Goal: Task Accomplishment & Management: Complete application form

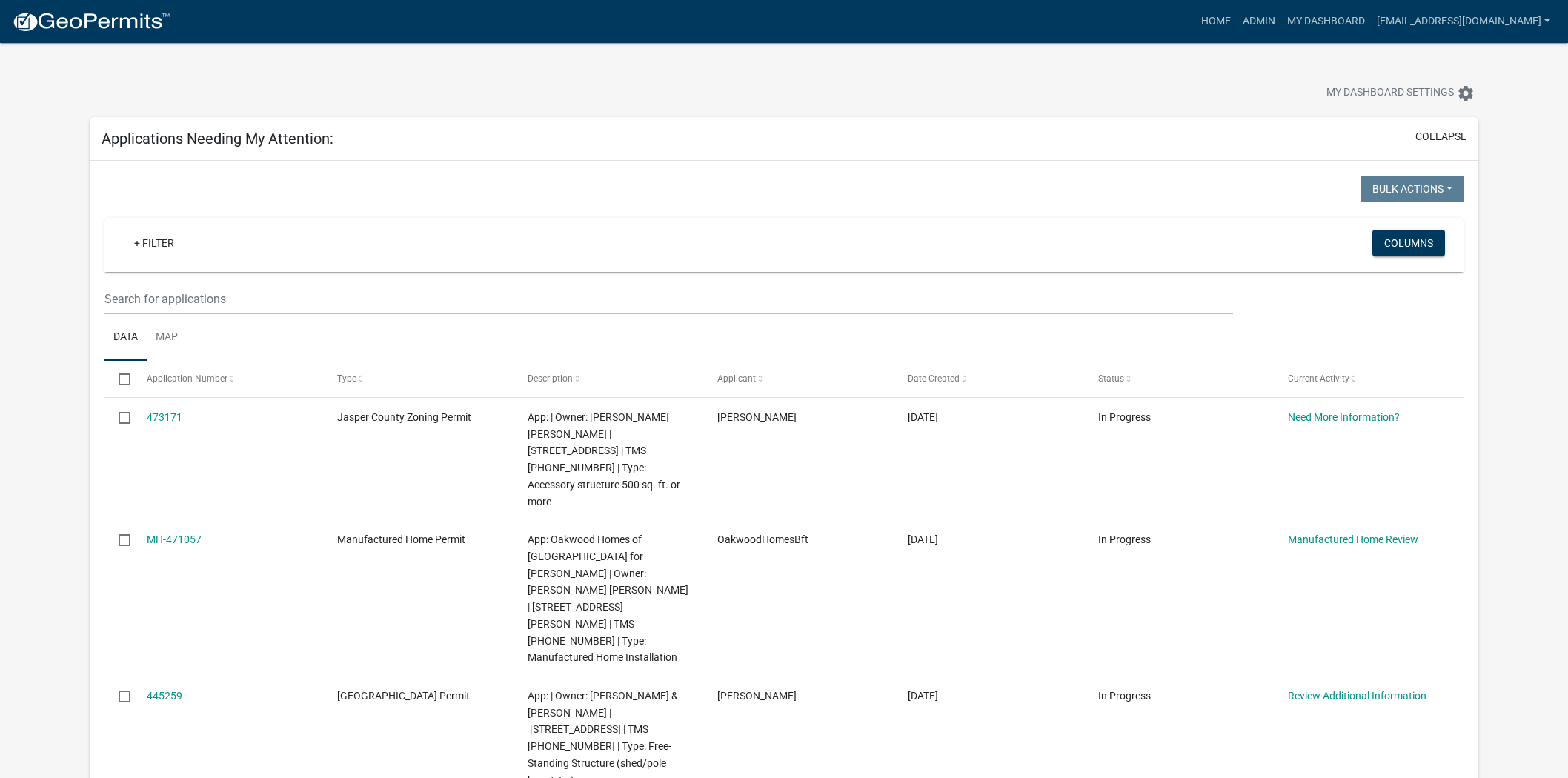
scroll to position [164, 0]
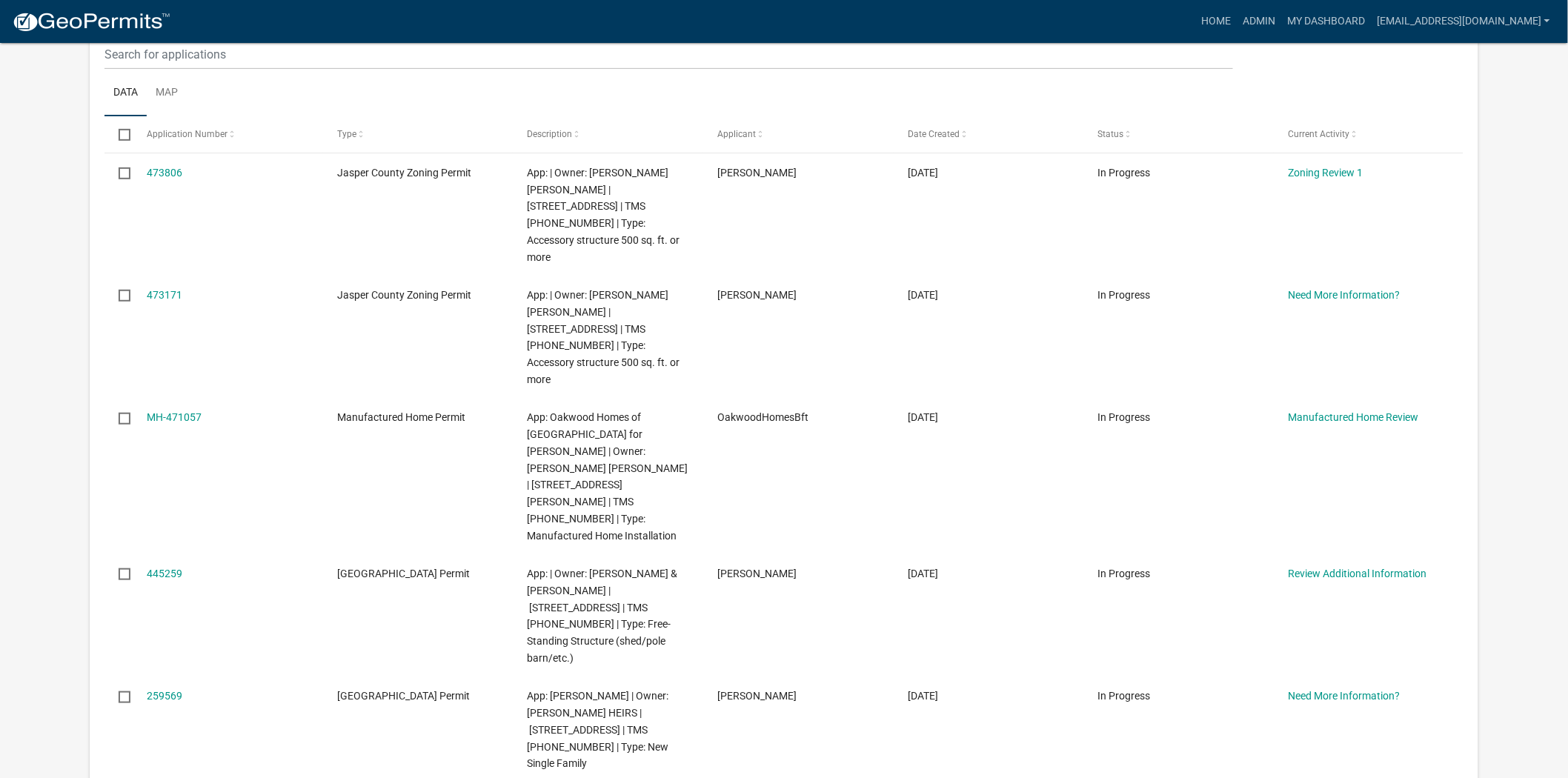
scroll to position [247, 0]
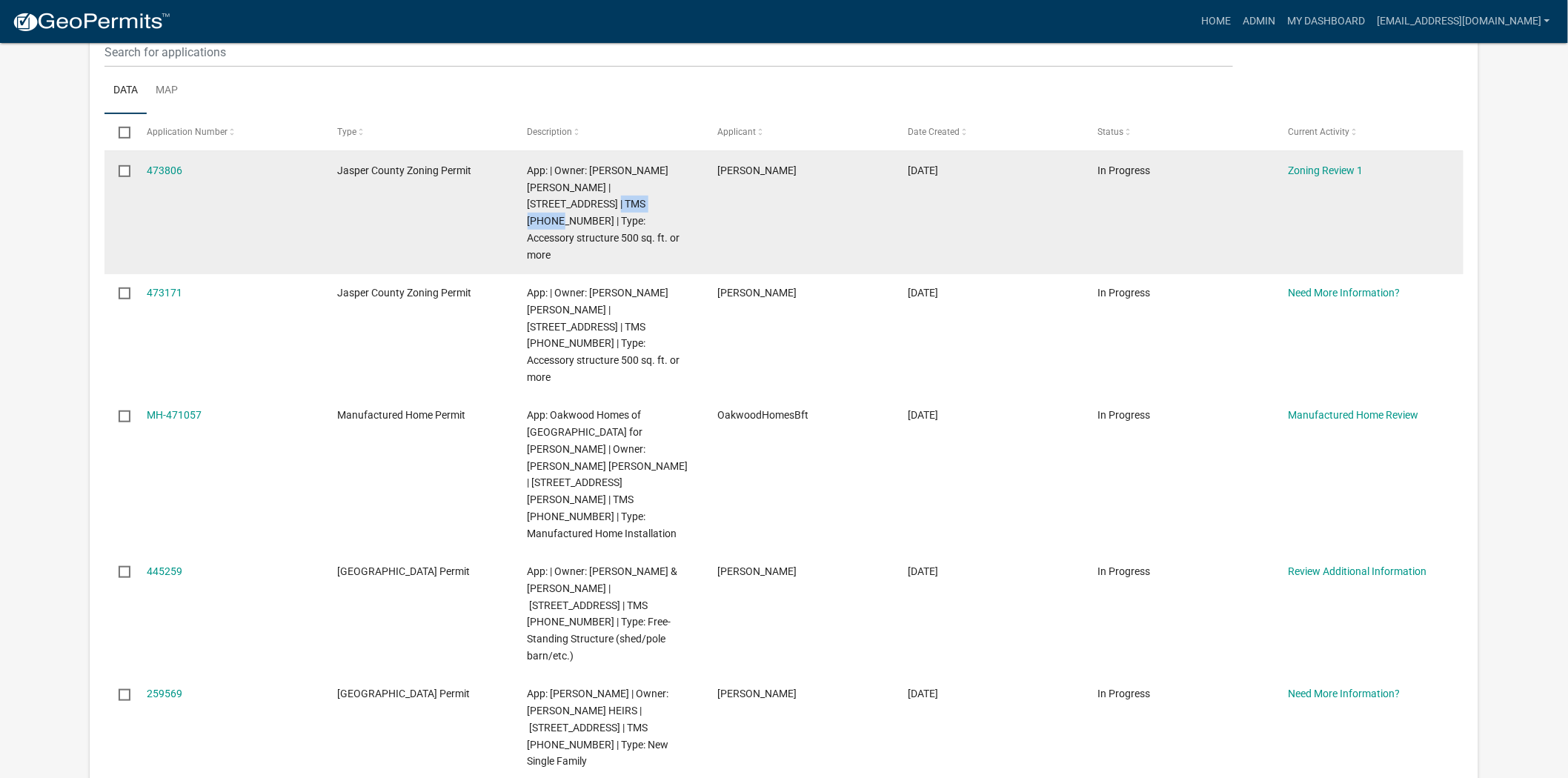
drag, startPoint x: 617, startPoint y: 204, endPoint x: 553, endPoint y: 211, distance: 64.4
click at [553, 211] on div "App: | Owner: [PERSON_NAME] [PERSON_NAME] | [STREET_ADDRESS] | TMS [PHONE_NUMBE…" at bounding box center [608, 213] width 162 height 101
copy span "028-00-01-007"
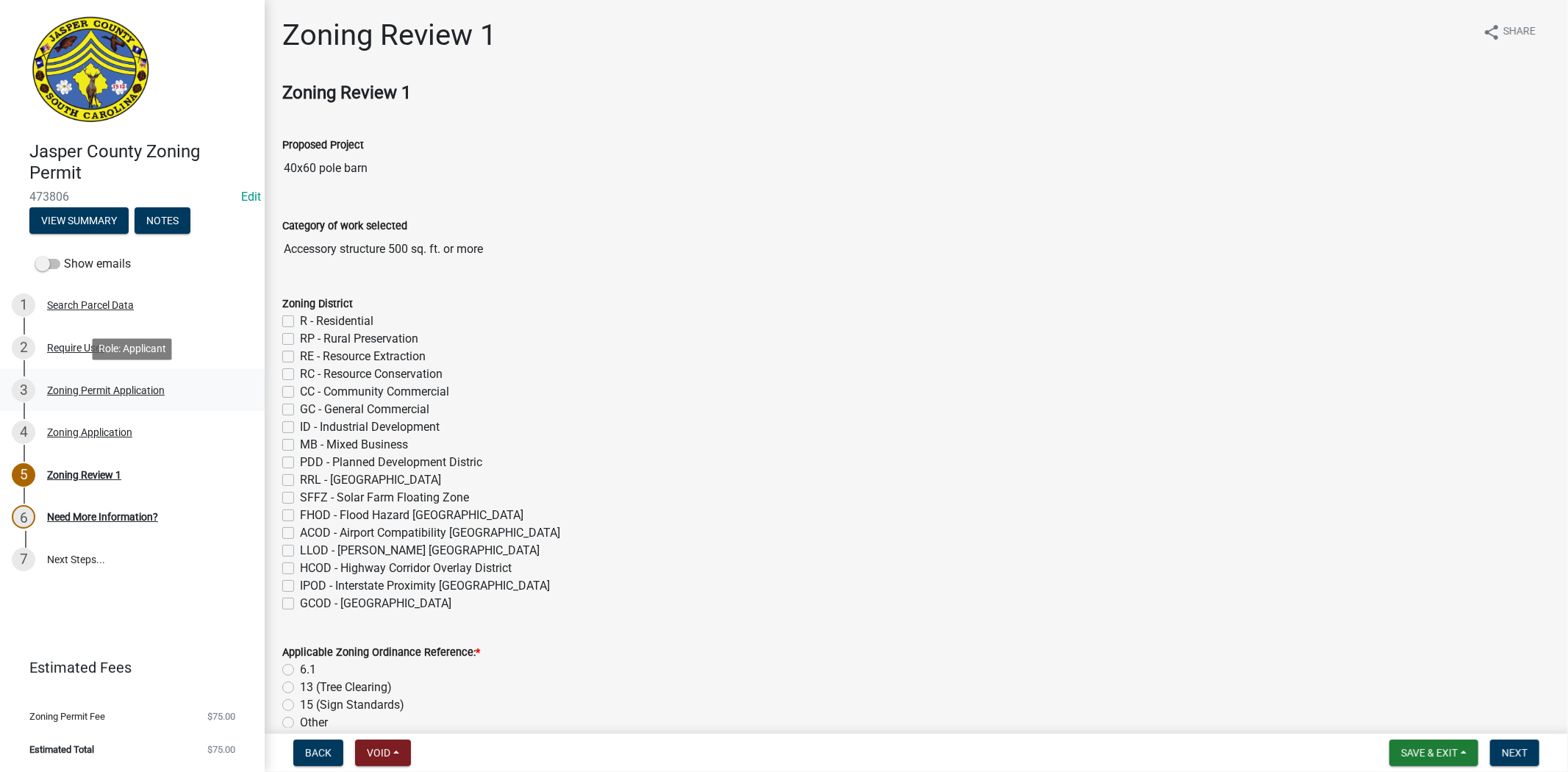
click at [144, 392] on div "Zoning Permit Application" at bounding box center [106, 390] width 118 height 11
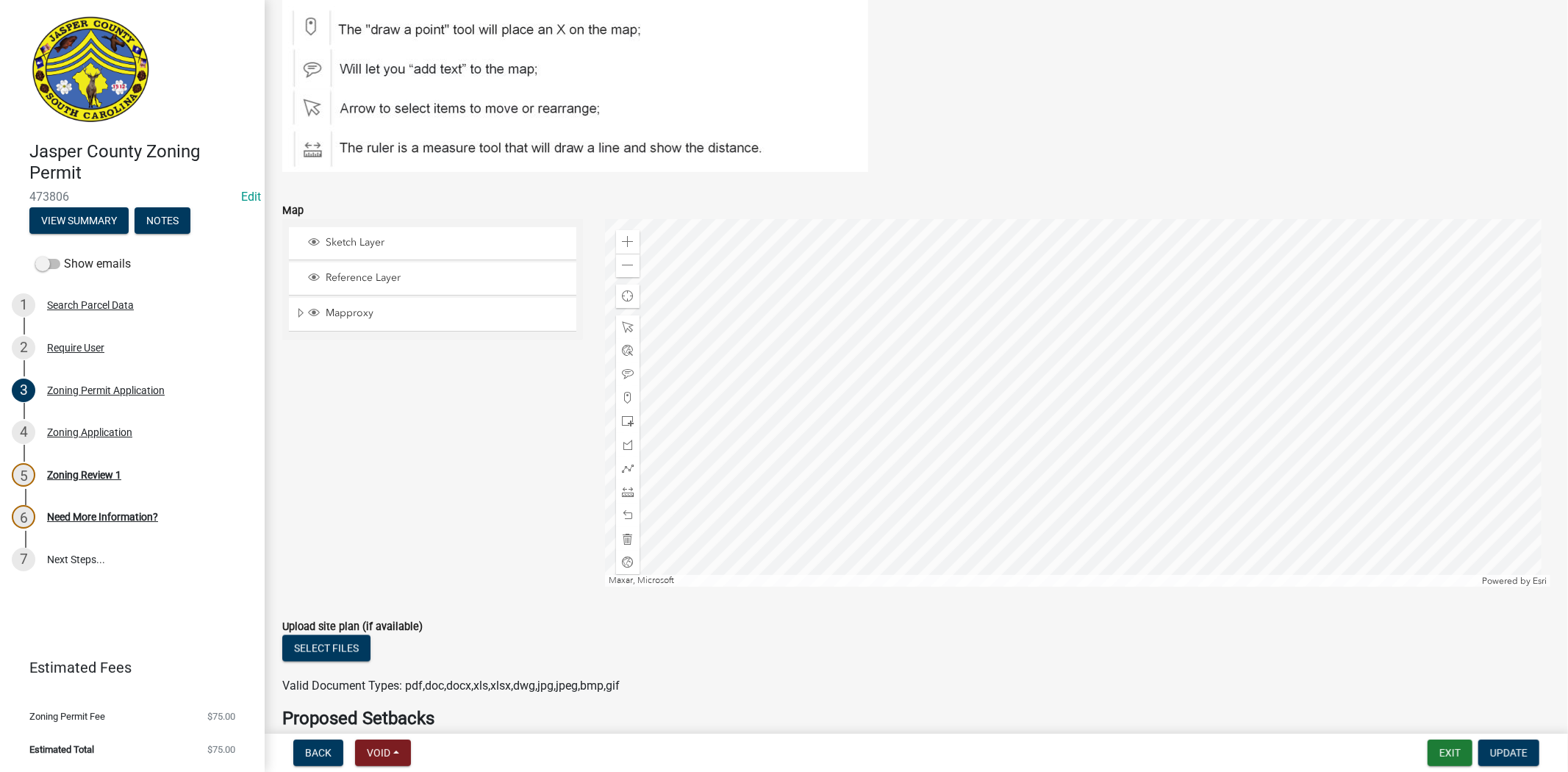
scroll to position [1879, 0]
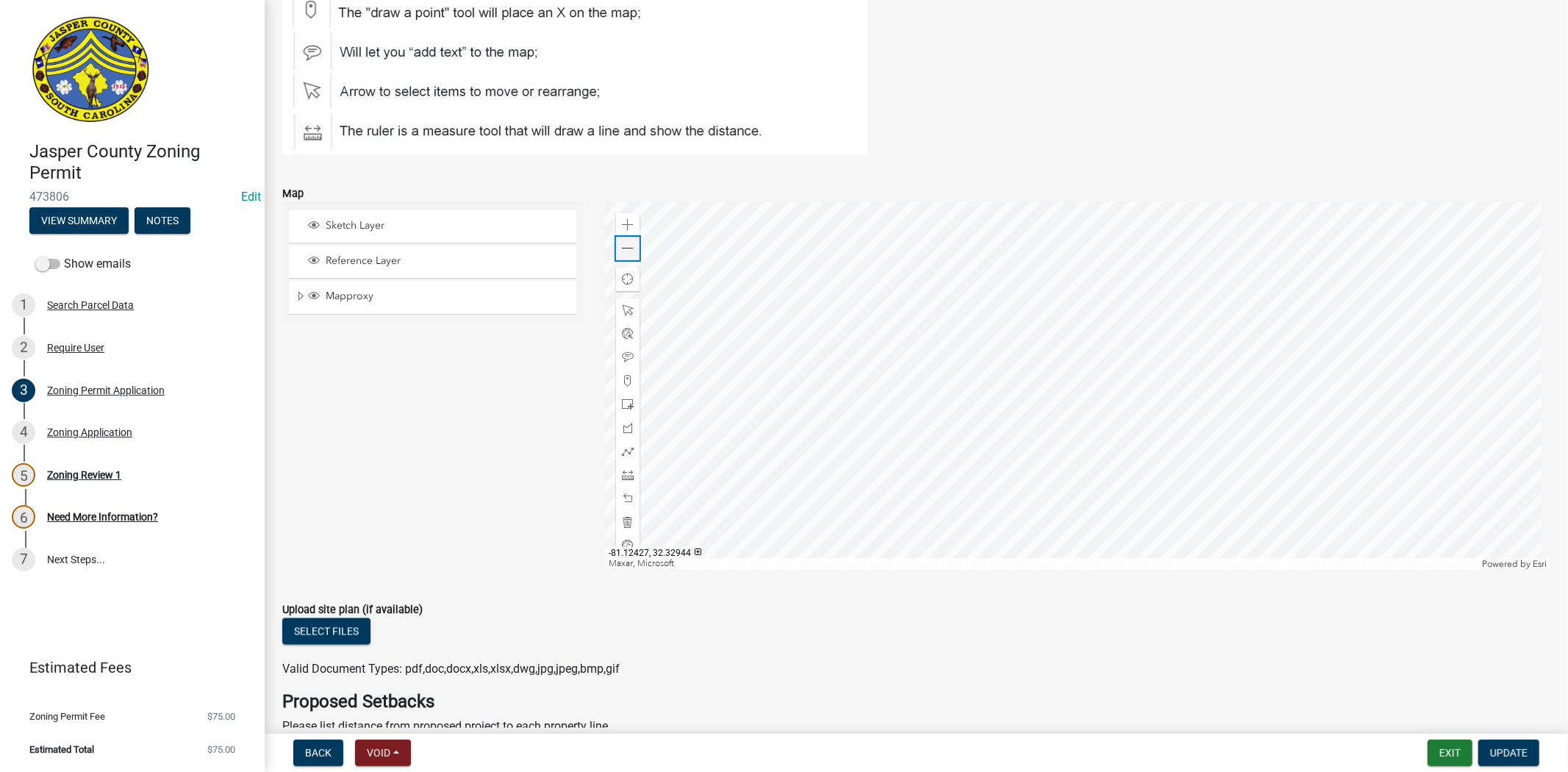
click at [626, 249] on span at bounding box center [627, 248] width 11 height 11
click at [302, 293] on span "Expand" at bounding box center [300, 297] width 11 height 14
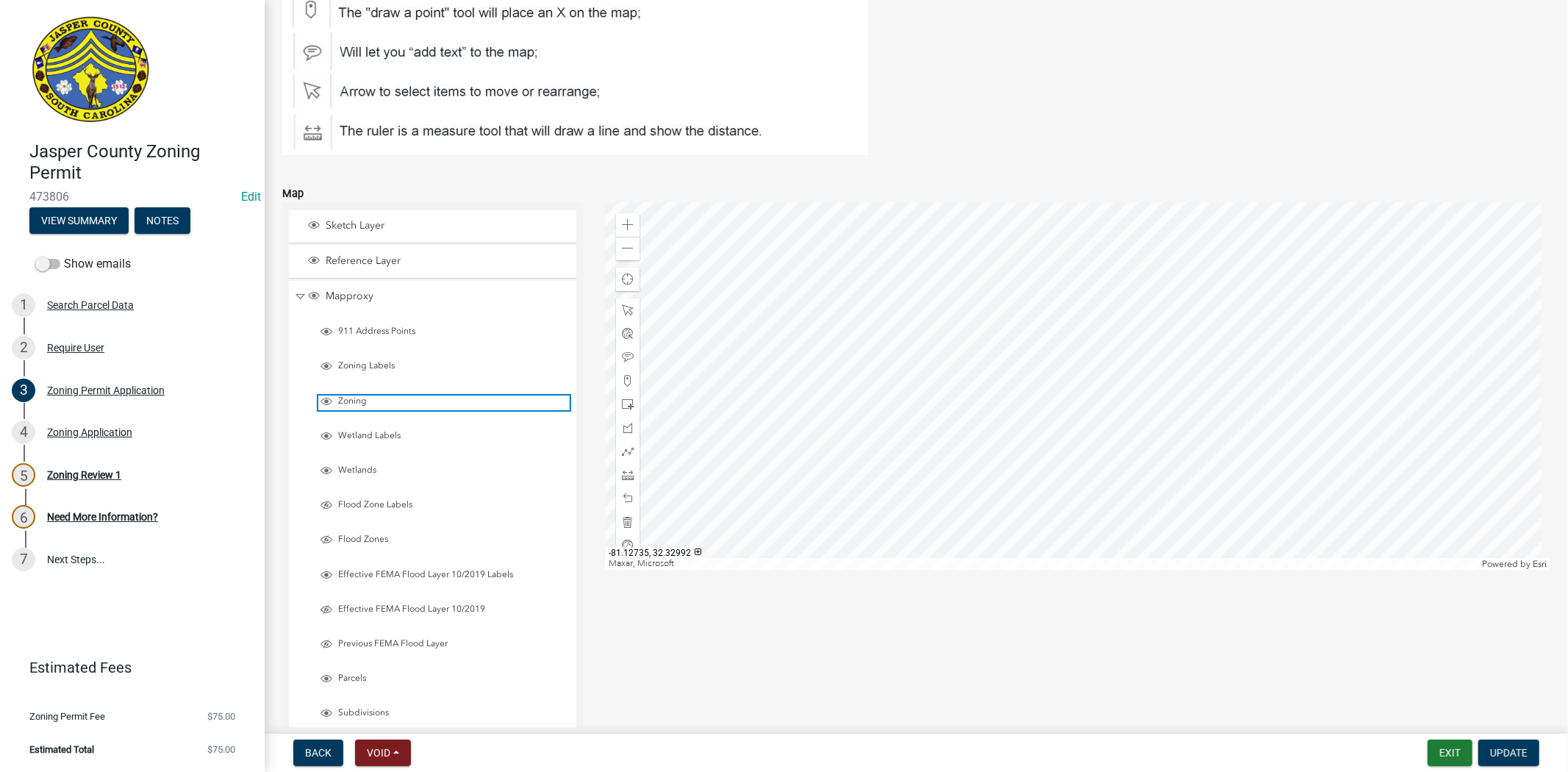
click at [327, 397] on span "Layer List" at bounding box center [326, 401] width 11 height 11
click at [626, 222] on span at bounding box center [627, 225] width 11 height 11
click at [979, 370] on div at bounding box center [1077, 385] width 945 height 367
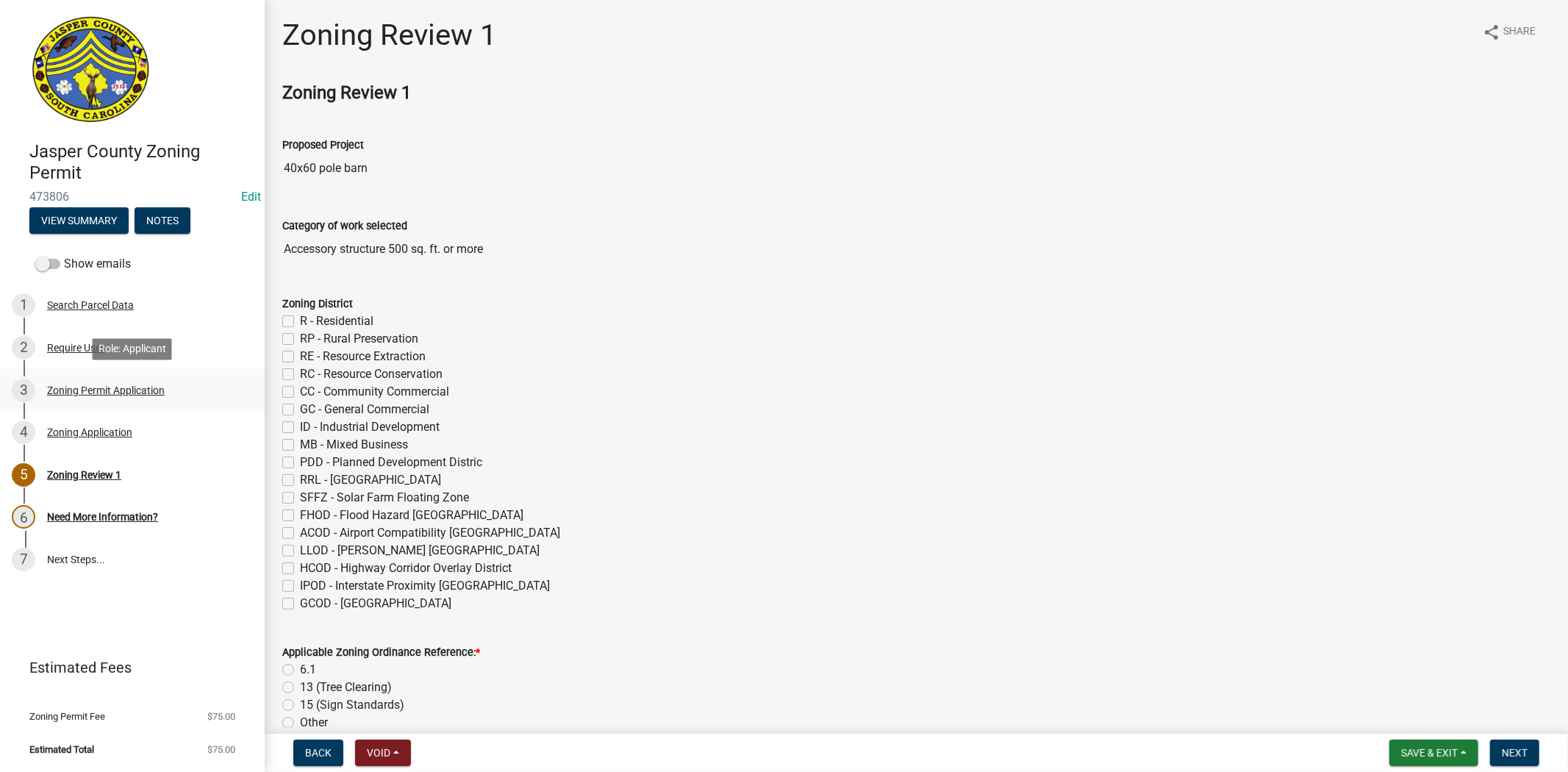
click at [123, 386] on div "Zoning Permit Application" at bounding box center [106, 390] width 118 height 11
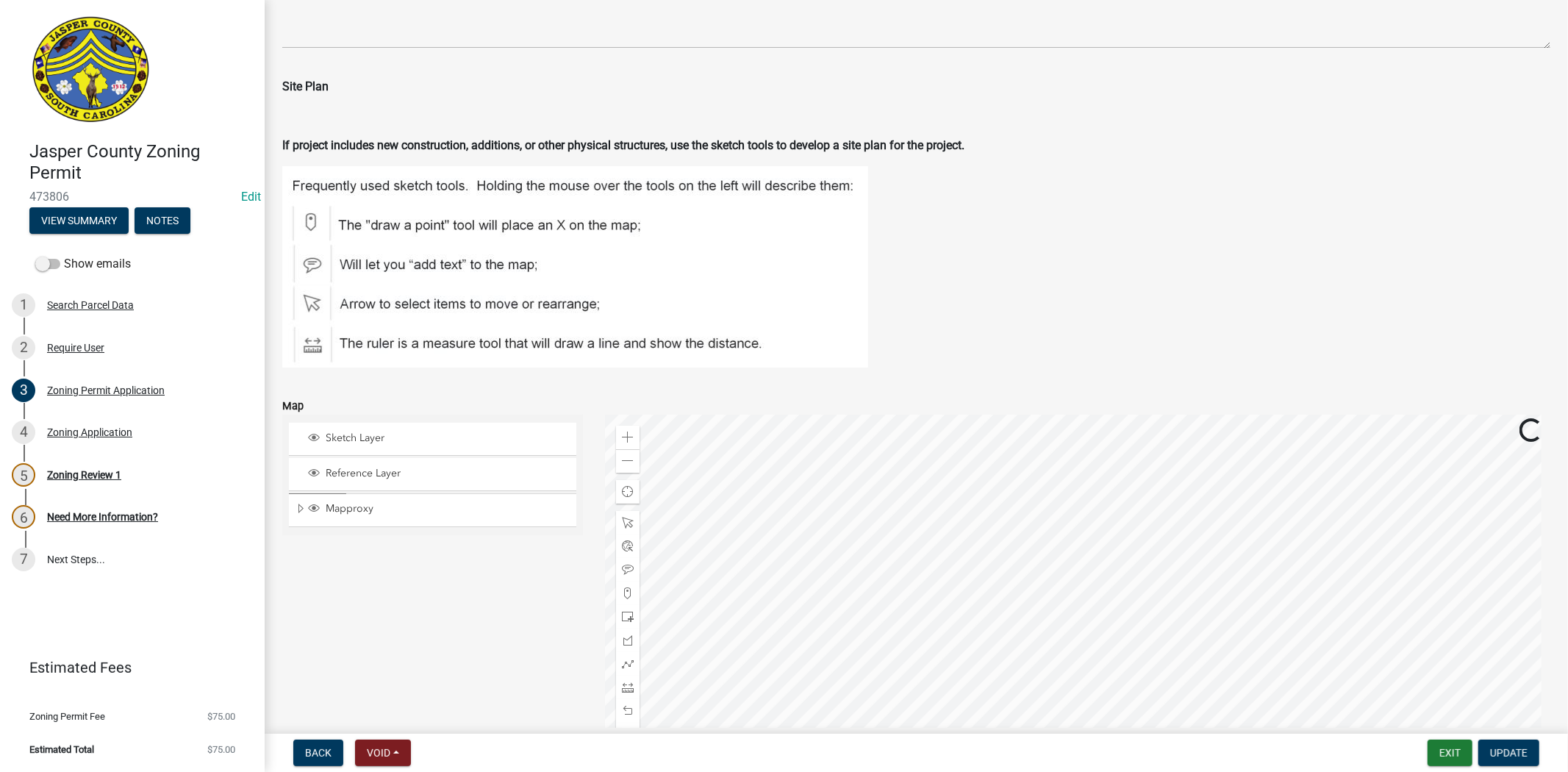
scroll to position [1879, 0]
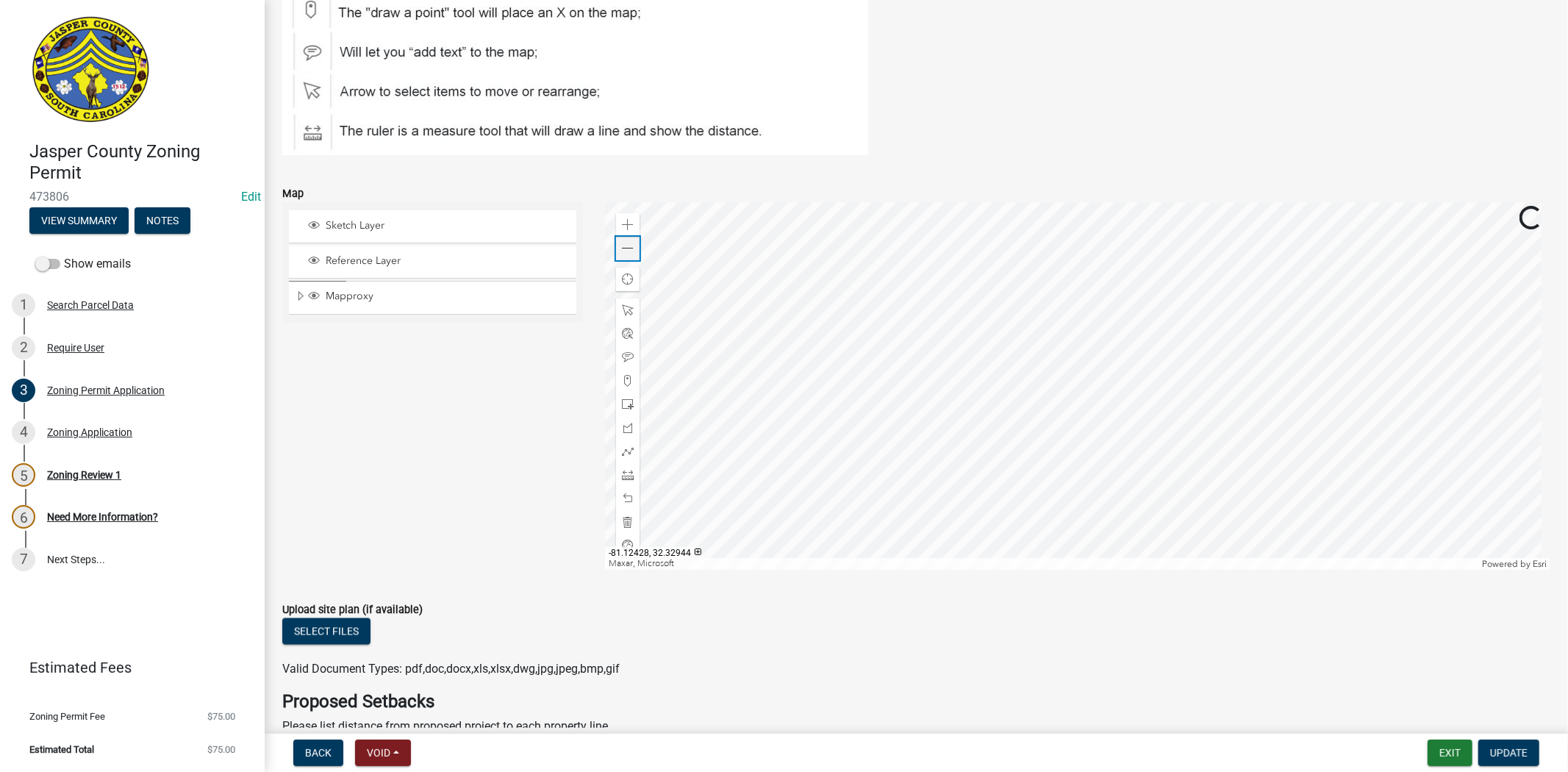
click at [622, 250] on span at bounding box center [627, 248] width 11 height 11
click at [622, 473] on span at bounding box center [627, 474] width 11 height 11
click at [959, 381] on div at bounding box center [1077, 385] width 945 height 367
click at [1023, 380] on div at bounding box center [1077, 385] width 945 height 367
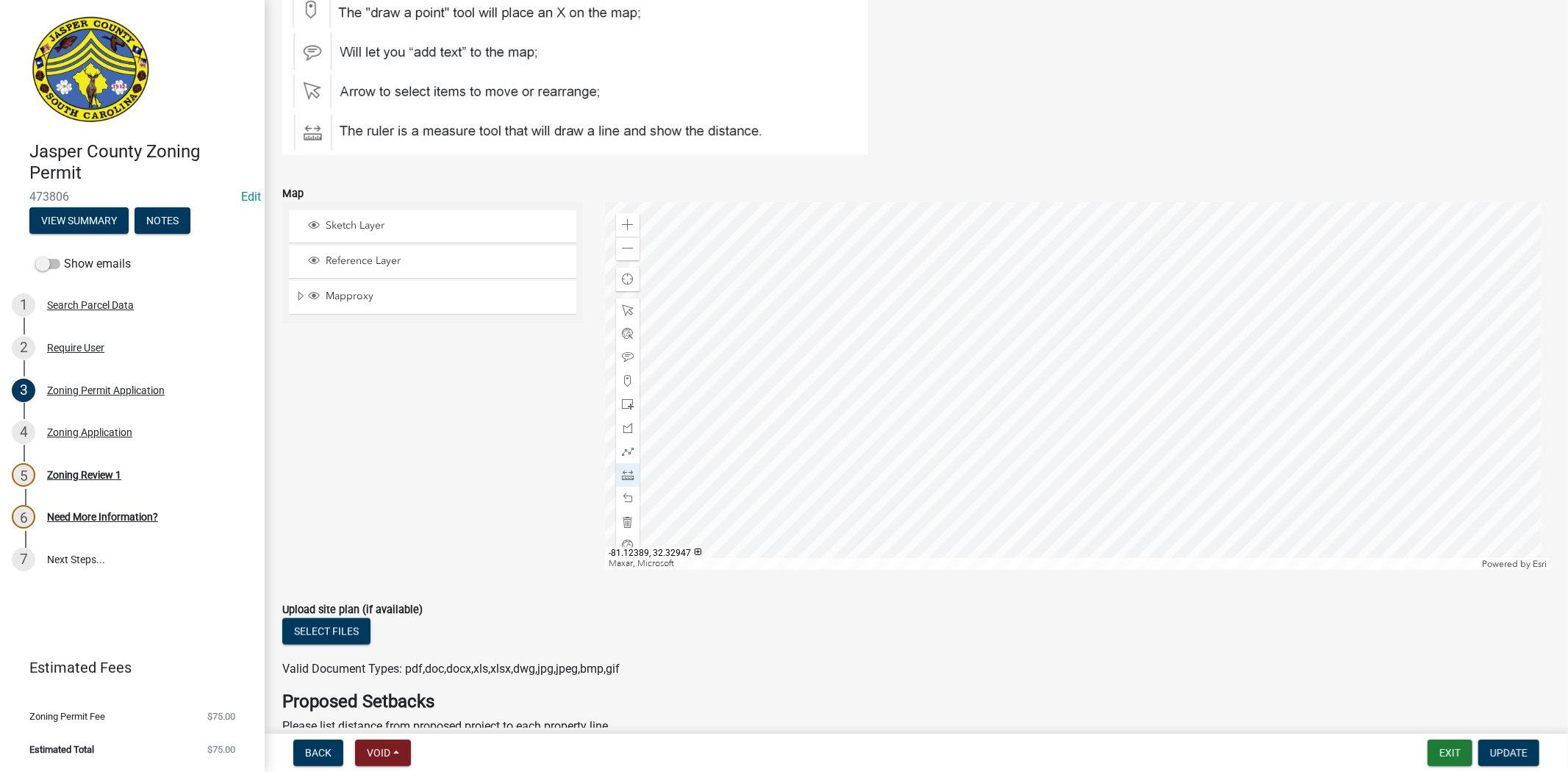
click at [1099, 312] on div at bounding box center [1077, 385] width 945 height 367
click at [1100, 347] on div at bounding box center [1077, 385] width 945 height 367
click at [622, 246] on span at bounding box center [627, 248] width 11 height 11
click at [773, 416] on div at bounding box center [1077, 385] width 945 height 367
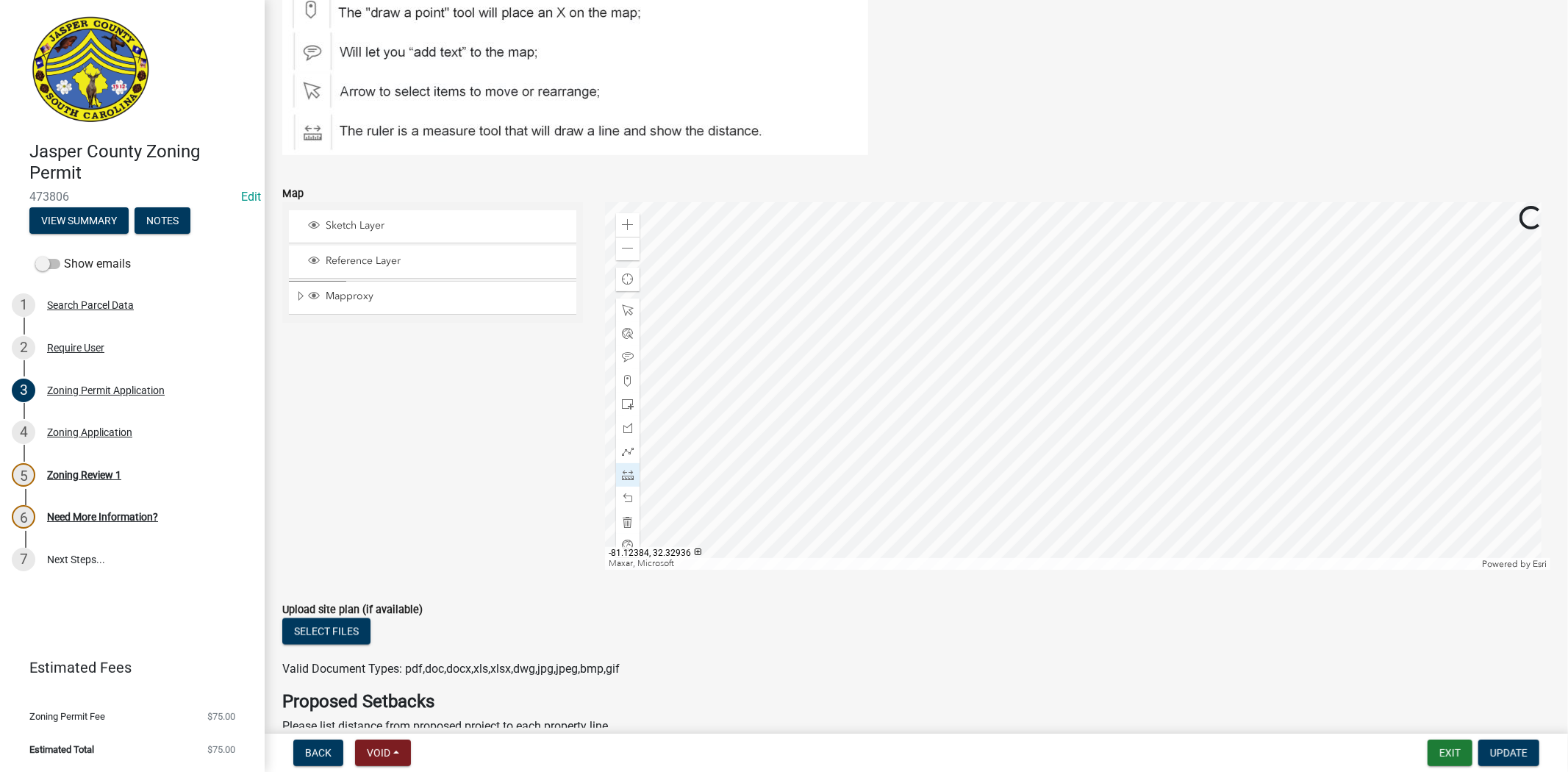
click at [788, 339] on div at bounding box center [1077, 385] width 945 height 367
click at [1389, 335] on div at bounding box center [1077, 385] width 945 height 367
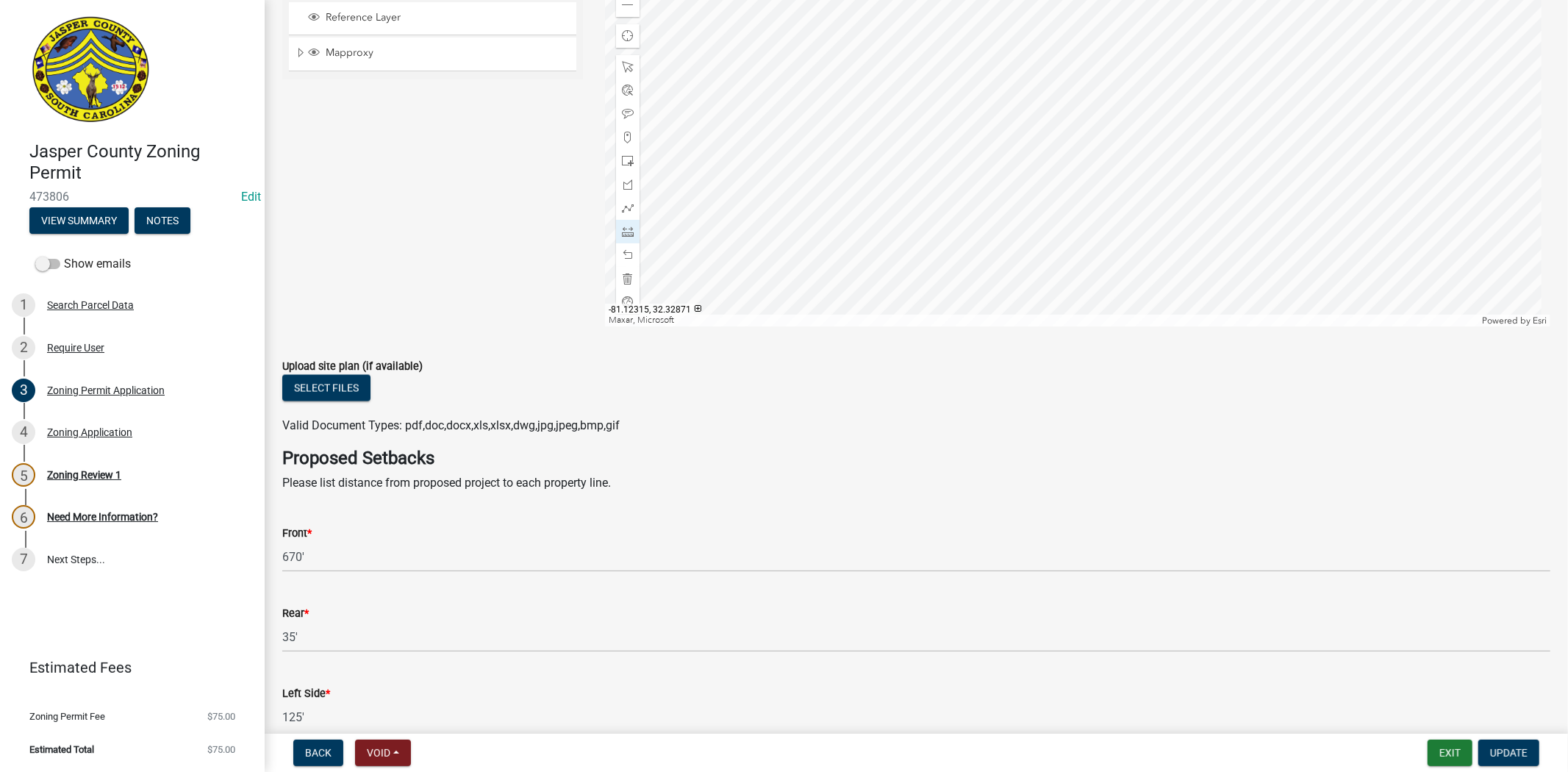
scroll to position [2124, 0]
click at [766, 113] on div at bounding box center [1077, 141] width 945 height 367
click at [766, 224] on div at bounding box center [1077, 141] width 945 height 367
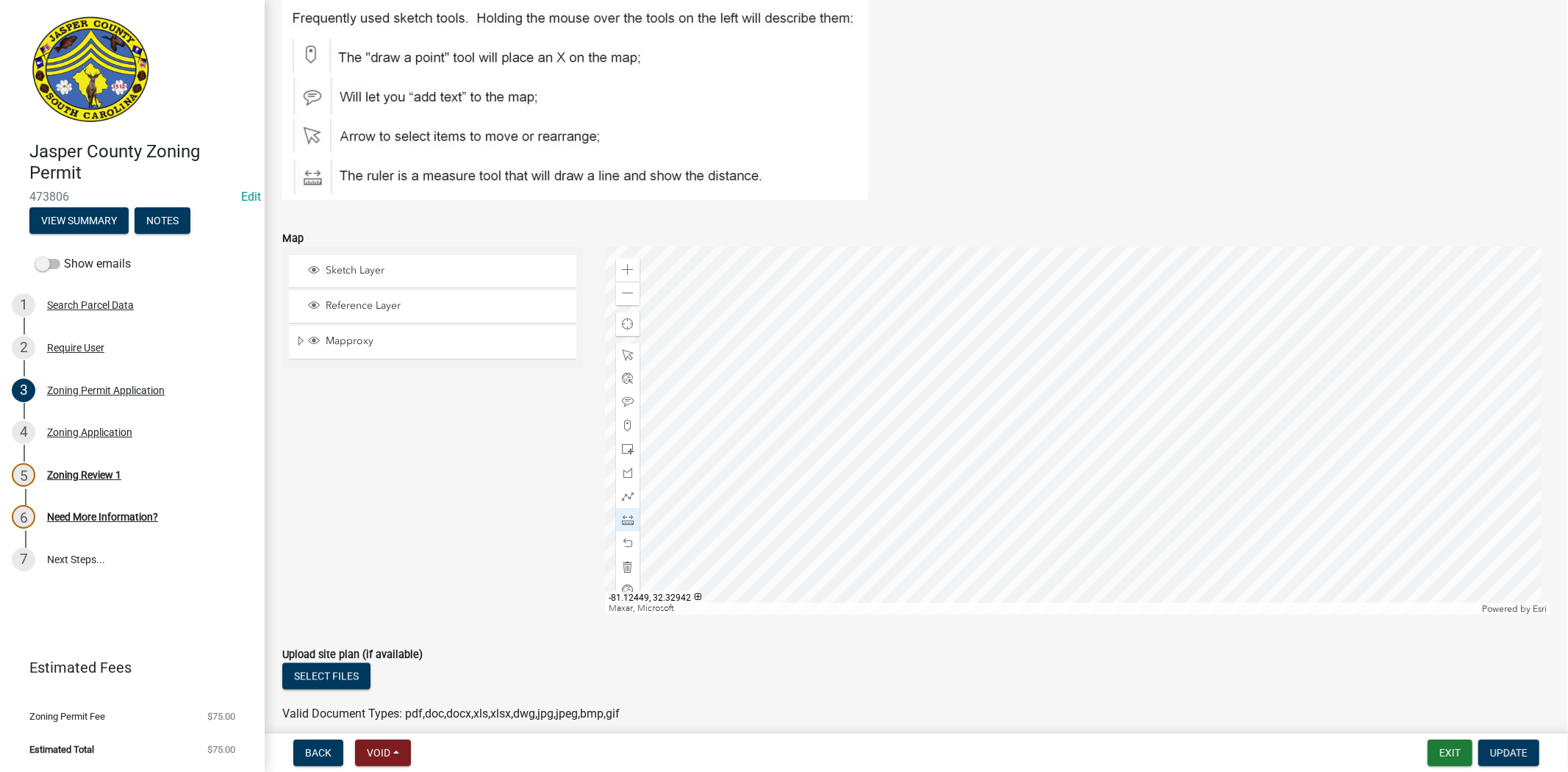
scroll to position [2042, 0]
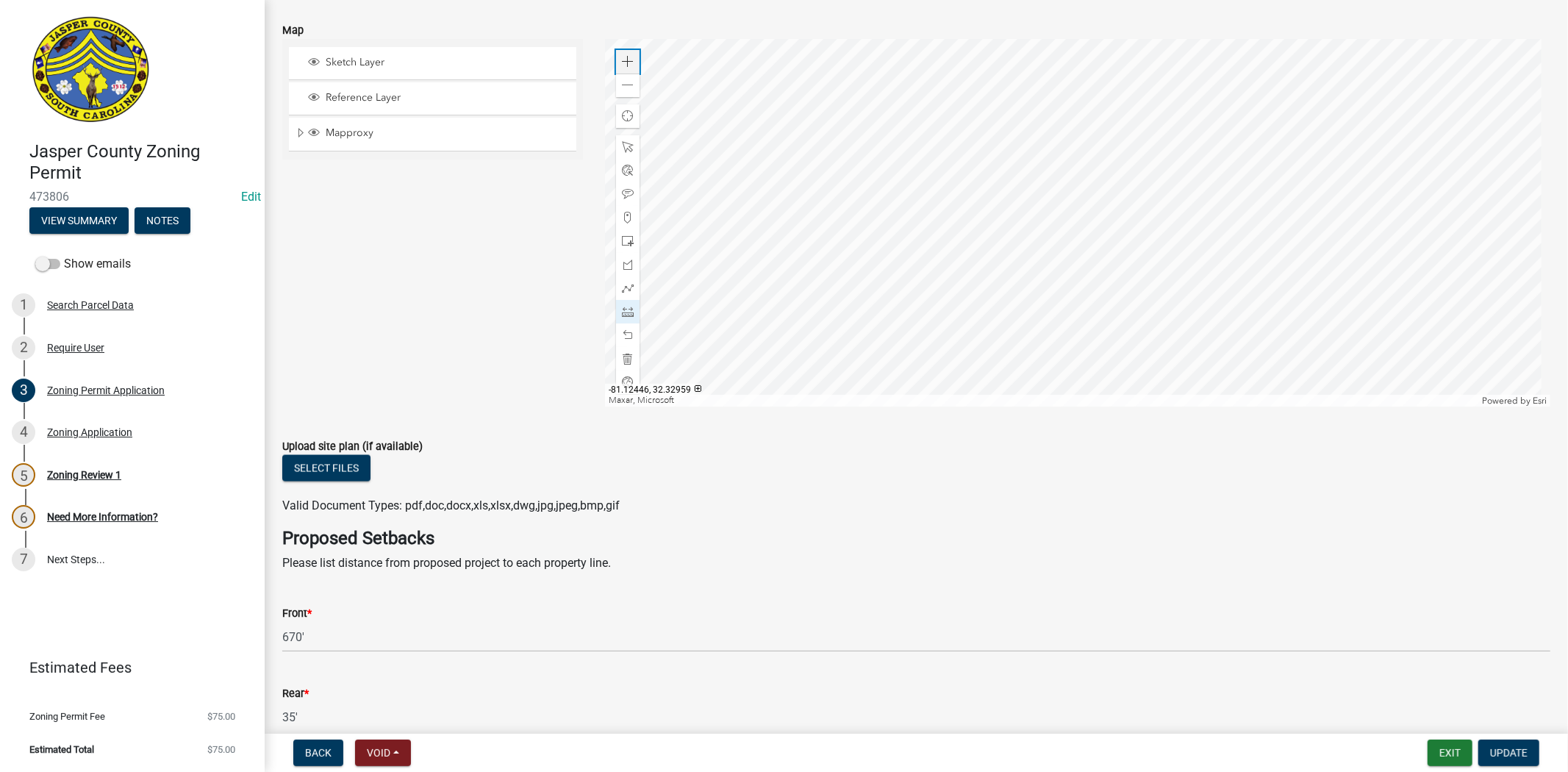
click at [634, 64] on div "Zoom in" at bounding box center [627, 62] width 24 height 24
click at [1147, 406] on div at bounding box center [1077, 222] width 945 height 367
click at [1239, 162] on div at bounding box center [1077, 222] width 945 height 367
click at [1117, 406] on div at bounding box center [1077, 222] width 945 height 367
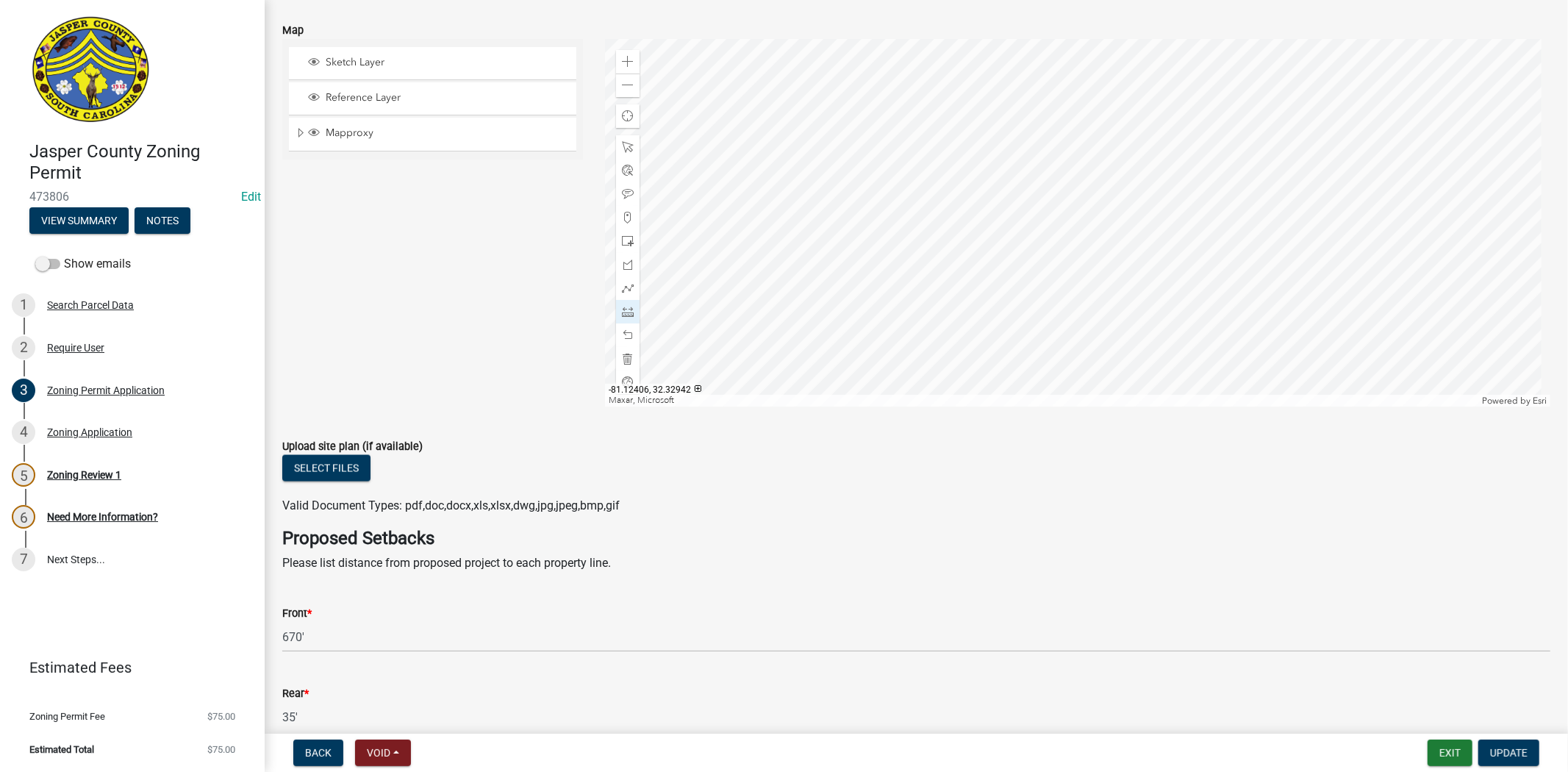
click at [777, 174] on div at bounding box center [1077, 222] width 945 height 367
click at [780, 321] on div at bounding box center [1077, 222] width 945 height 367
click at [994, 320] on div at bounding box center [1077, 222] width 945 height 367
click at [994, 174] on div at bounding box center [1077, 222] width 945 height 367
click at [777, 174] on div at bounding box center [1077, 222] width 945 height 367
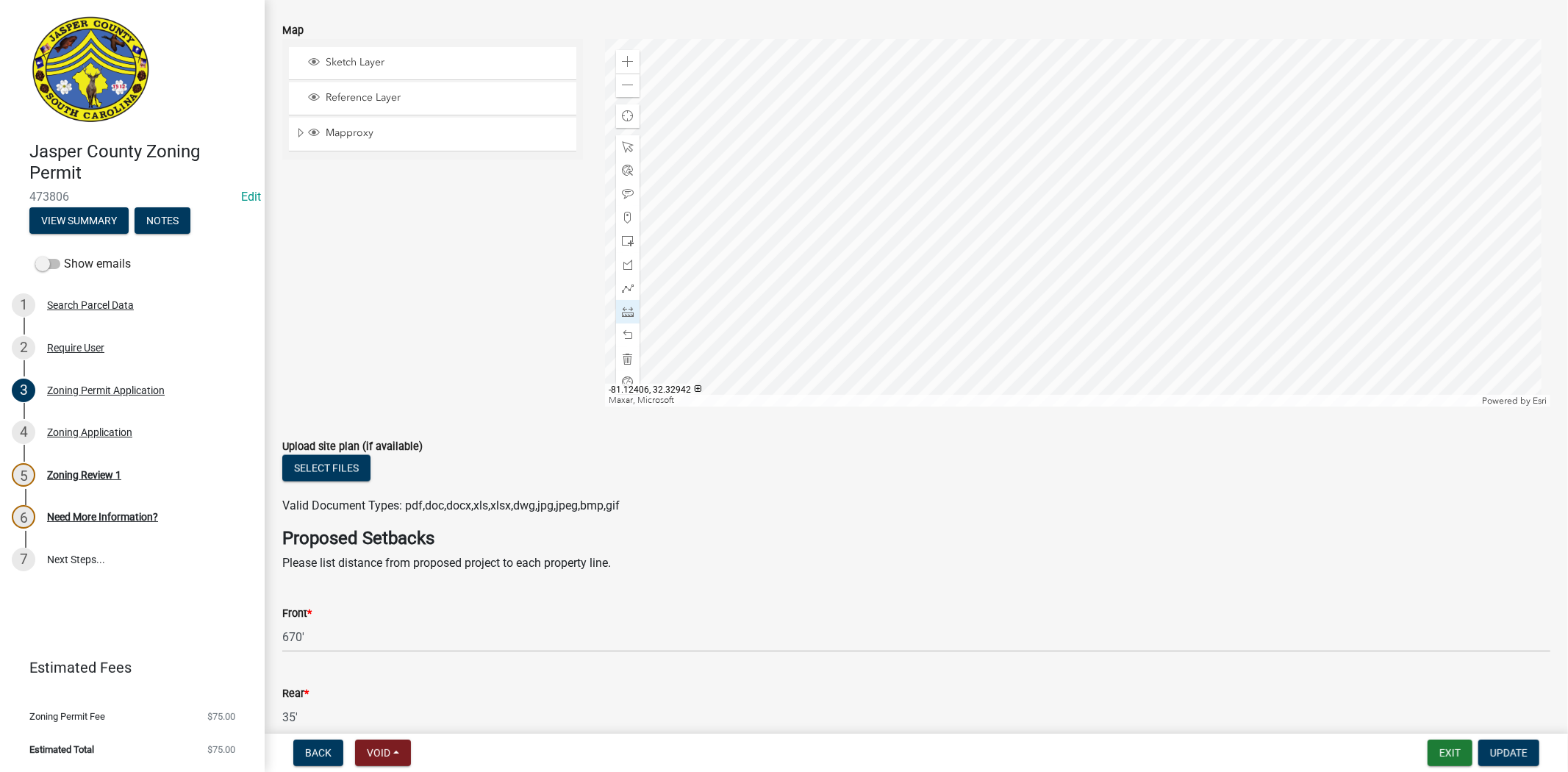
click at [777, 174] on div at bounding box center [1077, 222] width 945 height 367
click at [622, 336] on span at bounding box center [627, 335] width 11 height 11
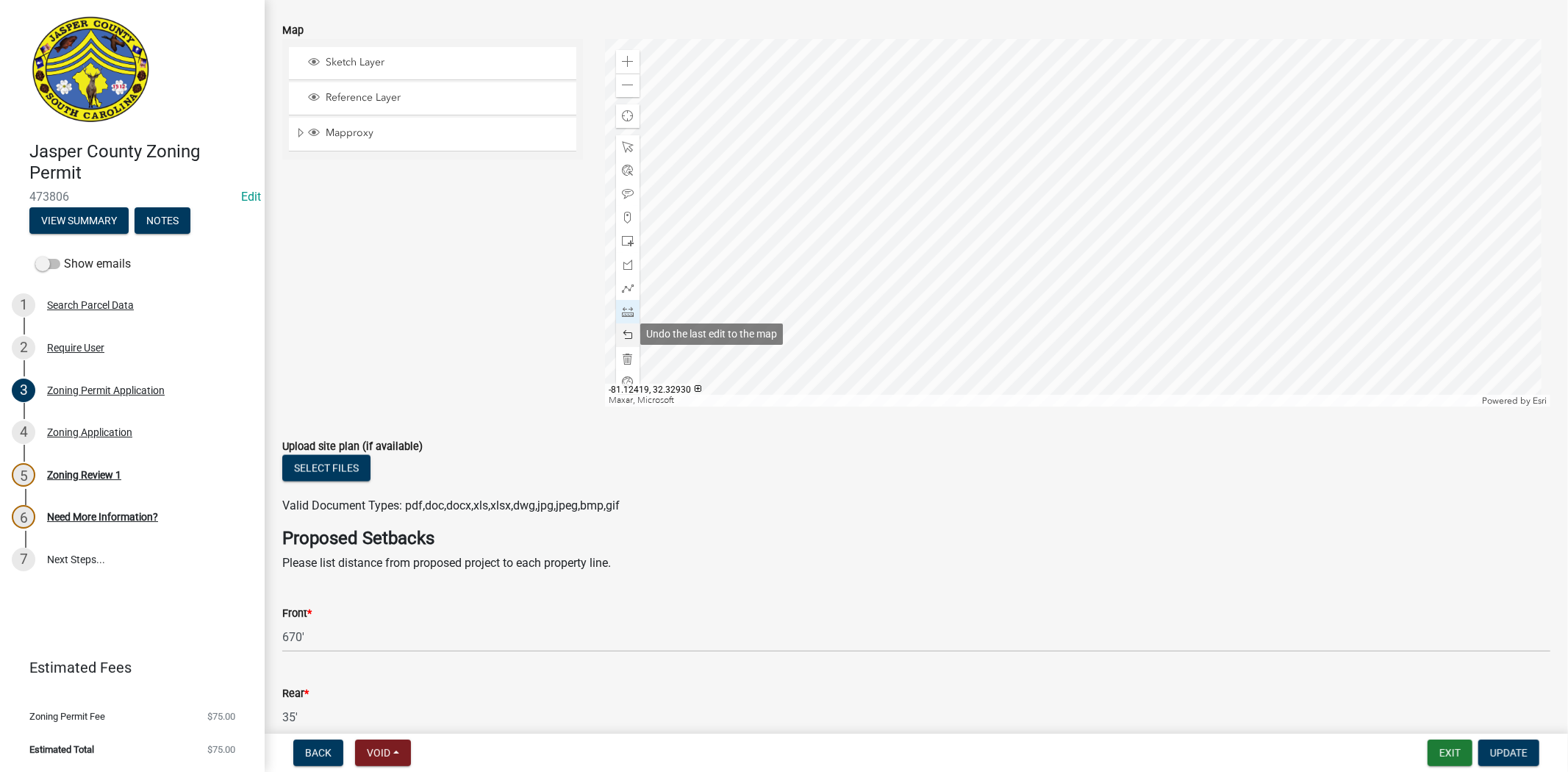
click at [622, 336] on span at bounding box center [627, 335] width 11 height 11
